Goal: Task Accomplishment & Management: Use online tool/utility

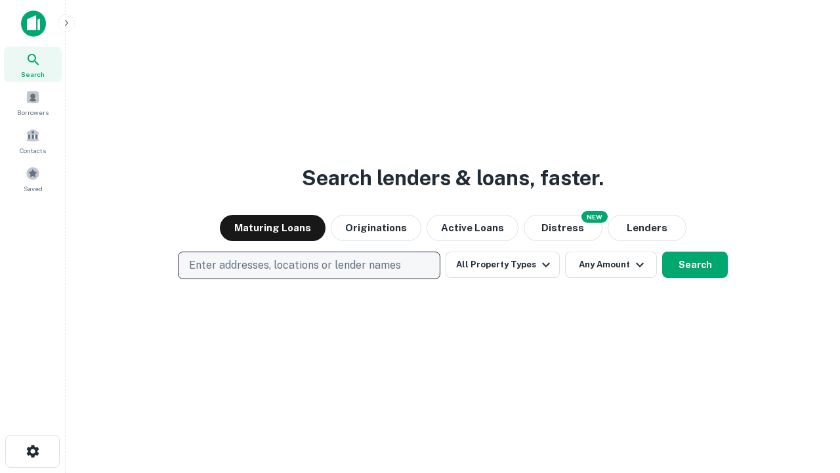
click at [309, 265] on p "Enter addresses, locations or lender names" at bounding box center [295, 265] width 212 height 16
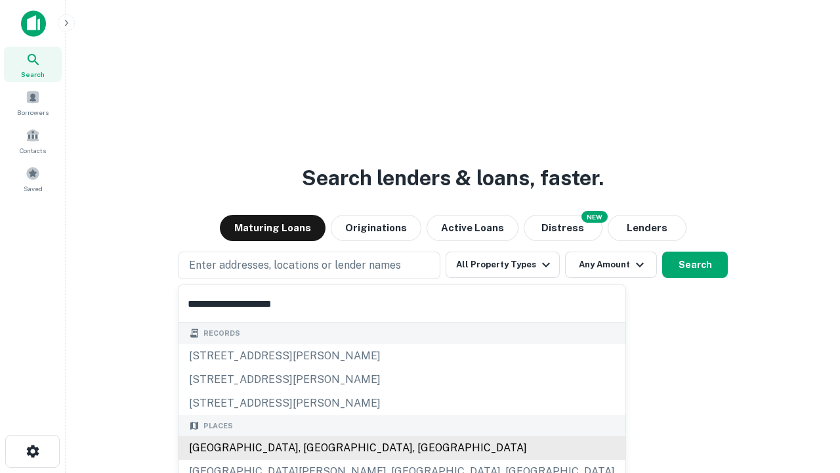
click at [314, 448] on div "[GEOGRAPHIC_DATA], [GEOGRAPHIC_DATA], [GEOGRAPHIC_DATA]" at bounding box center [402, 448] width 447 height 24
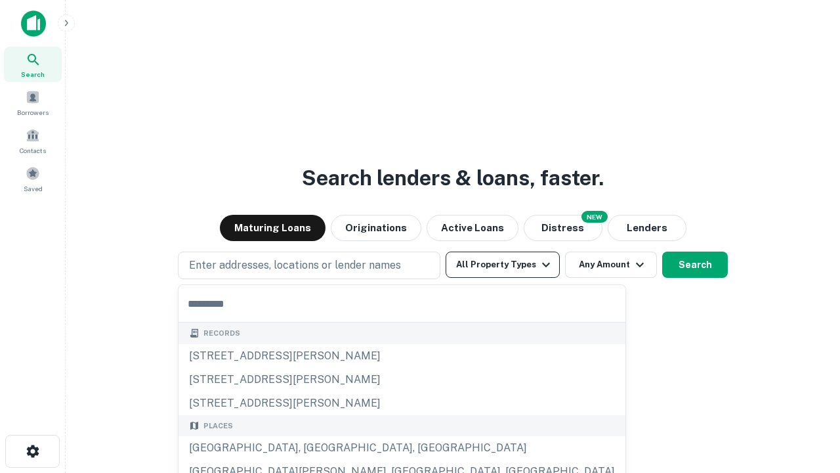
click at [503, 265] on button "All Property Types" at bounding box center [503, 264] width 114 height 26
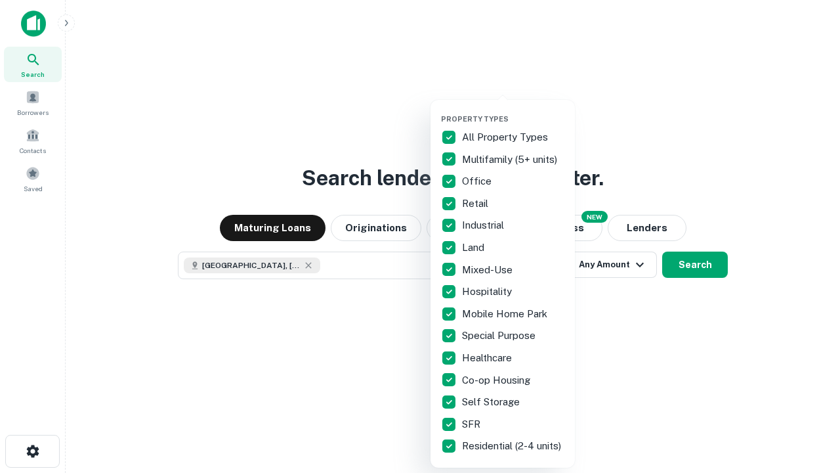
click at [513, 110] on button "button" at bounding box center [513, 110] width 144 height 1
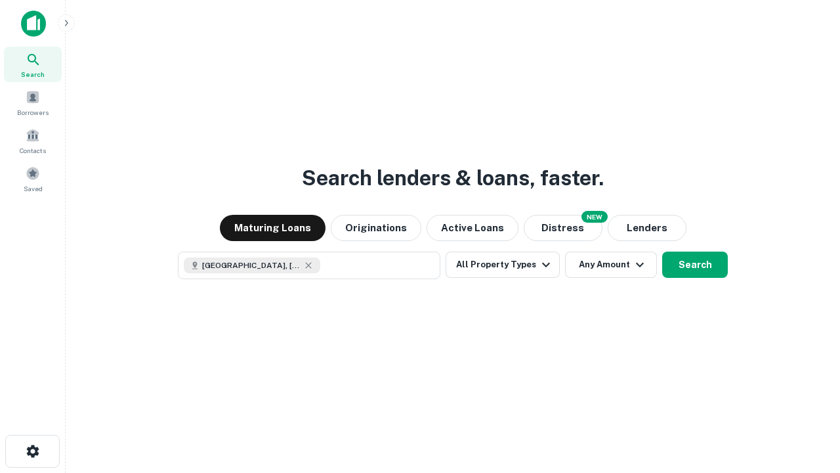
scroll to position [21, 0]
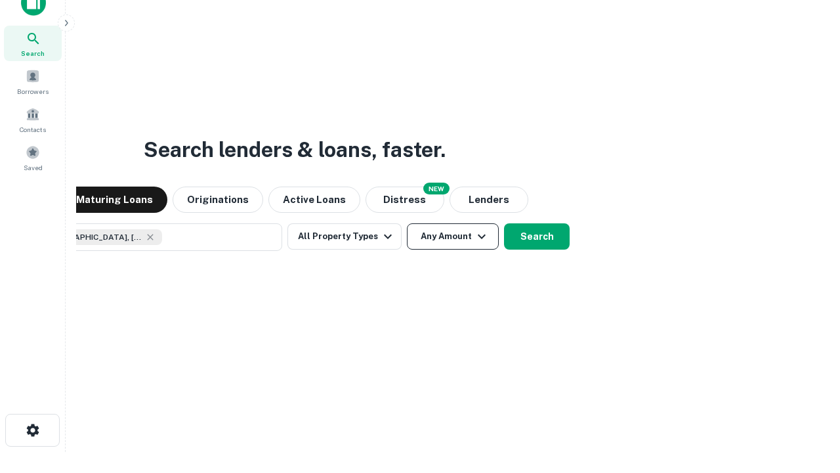
click at [407, 223] on button "Any Amount" at bounding box center [453, 236] width 92 height 26
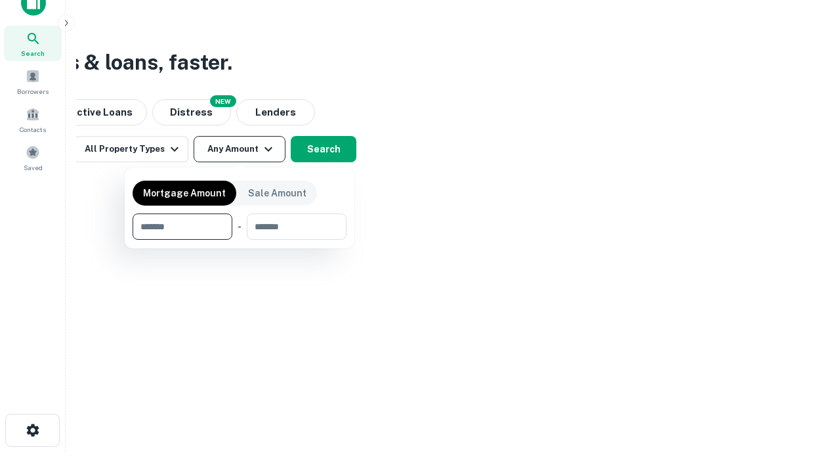
type input "*******"
click at [240, 240] on button "button" at bounding box center [240, 240] width 214 height 1
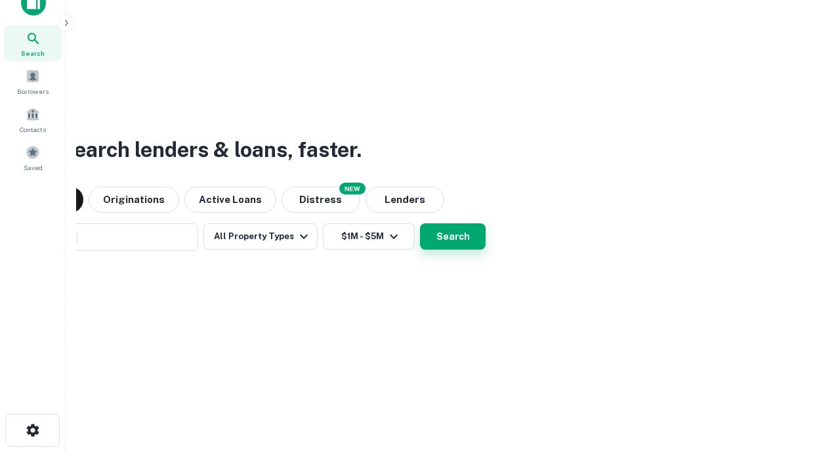
click at [420, 223] on button "Search" at bounding box center [453, 236] width 66 height 26
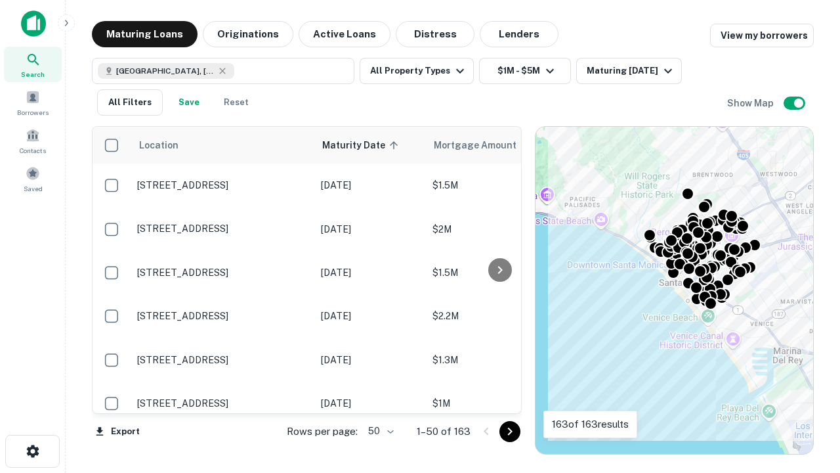
click at [379, 431] on body "Search Borrowers Contacts Saved Maturing Loans Originations Active Loans Distre…" at bounding box center [420, 236] width 840 height 473
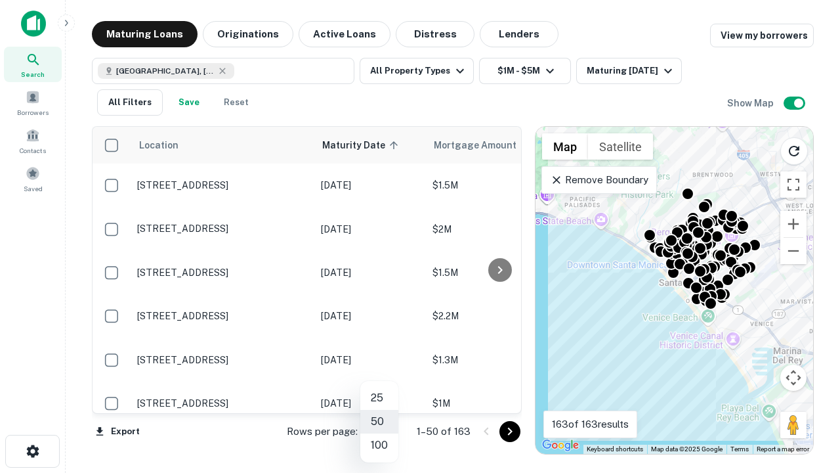
click at [379, 398] on li "25" at bounding box center [379, 398] width 38 height 24
